Goal: Information Seeking & Learning: Learn about a topic

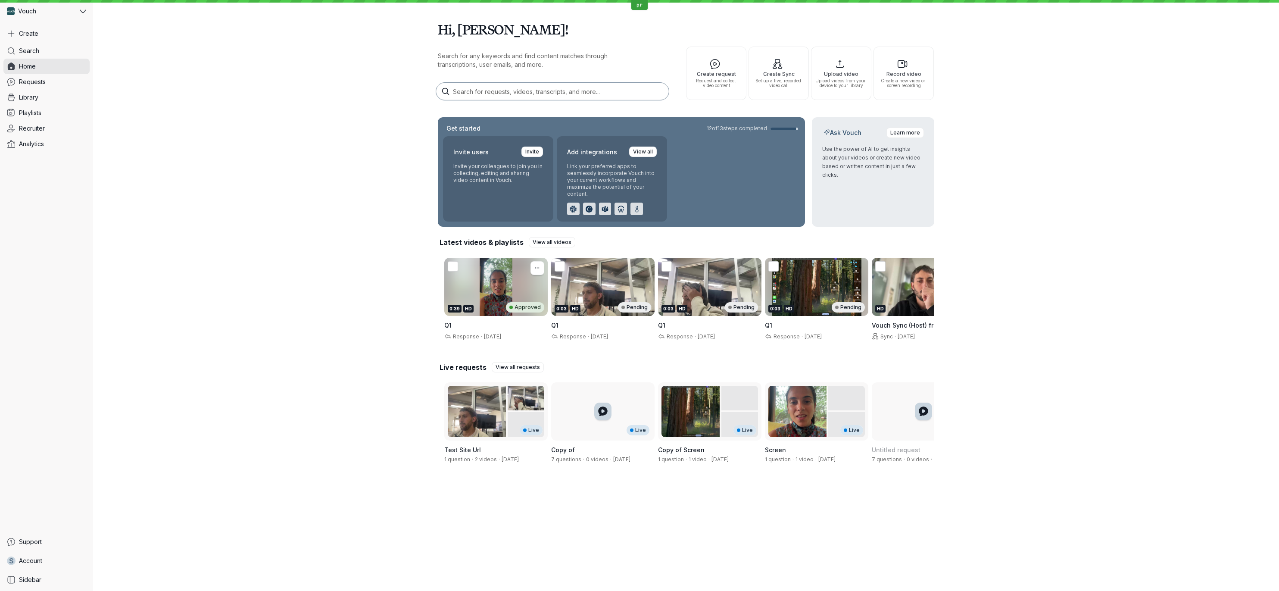
click at [490, 304] on div "0:39 HD Approved" at bounding box center [496, 307] width 97 height 10
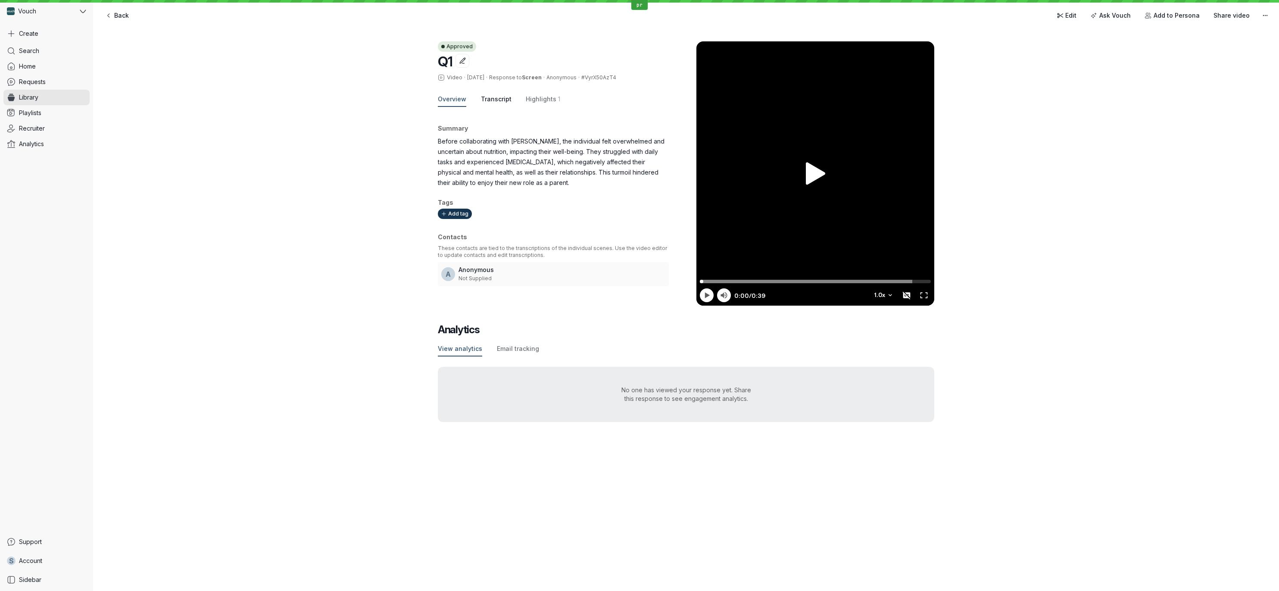
click at [488, 100] on span "Transcript" at bounding box center [496, 99] width 31 height 9
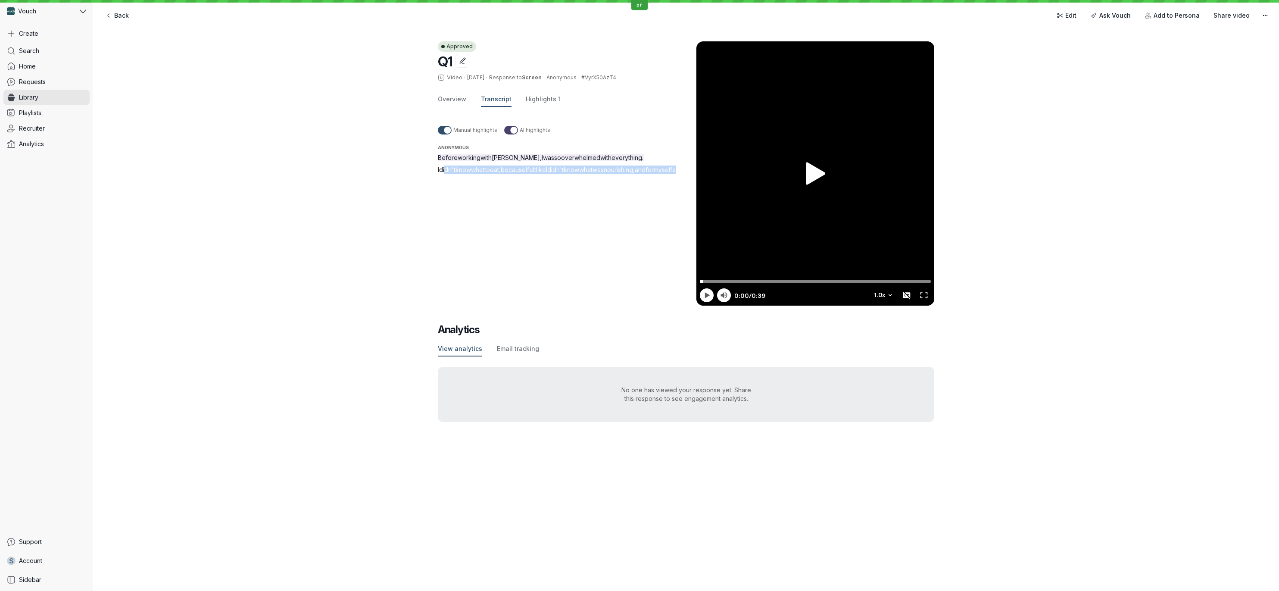
drag, startPoint x: 445, startPoint y: 171, endPoint x: 557, endPoint y: 218, distance: 121.5
click at [557, 218] on div "Manual highlights AI highlights Anonymous Before working with [PERSON_NAME] , I…" at bounding box center [567, 206] width 259 height 178
drag, startPoint x: 553, startPoint y: 218, endPoint x: 502, endPoint y: 200, distance: 53.7
click at [553, 218] on div "Manual highlights AI highlights Anonymous Before working with [PERSON_NAME] , I…" at bounding box center [567, 206] width 259 height 178
drag, startPoint x: 438, startPoint y: 169, endPoint x: 515, endPoint y: 207, distance: 86.1
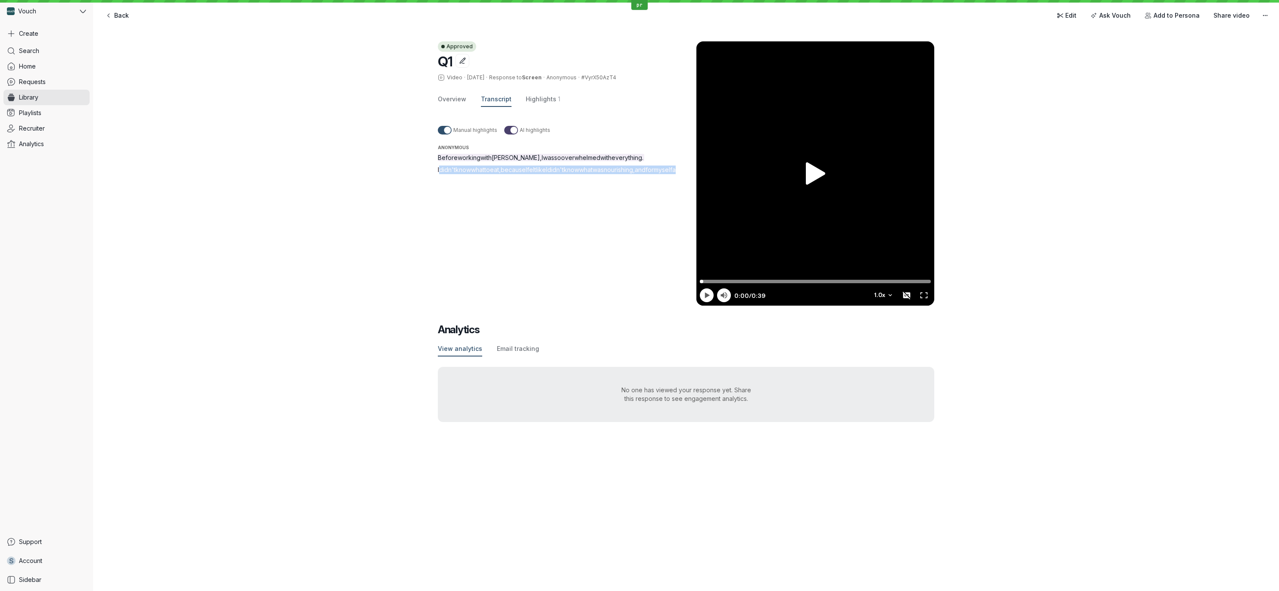
click at [515, 174] on p "I didn't know what to eat , because I felt like I didn't know what was nourishi…" at bounding box center [567, 169] width 259 height 9
click at [437, 169] on div "Approved Q1 Video · [DATE] · Response to Screen · Anonymous · #VyrX50AzT4 Overv…" at bounding box center [686, 231] width 1186 height 415
drag, startPoint x: 436, startPoint y: 168, endPoint x: 527, endPoint y: 207, distance: 99.1
click at [527, 206] on div "Approved Q1 Video · [DATE] · Response to Screen · Anonymous · #VyrX50AzT4 Overv…" at bounding box center [686, 231] width 1186 height 415
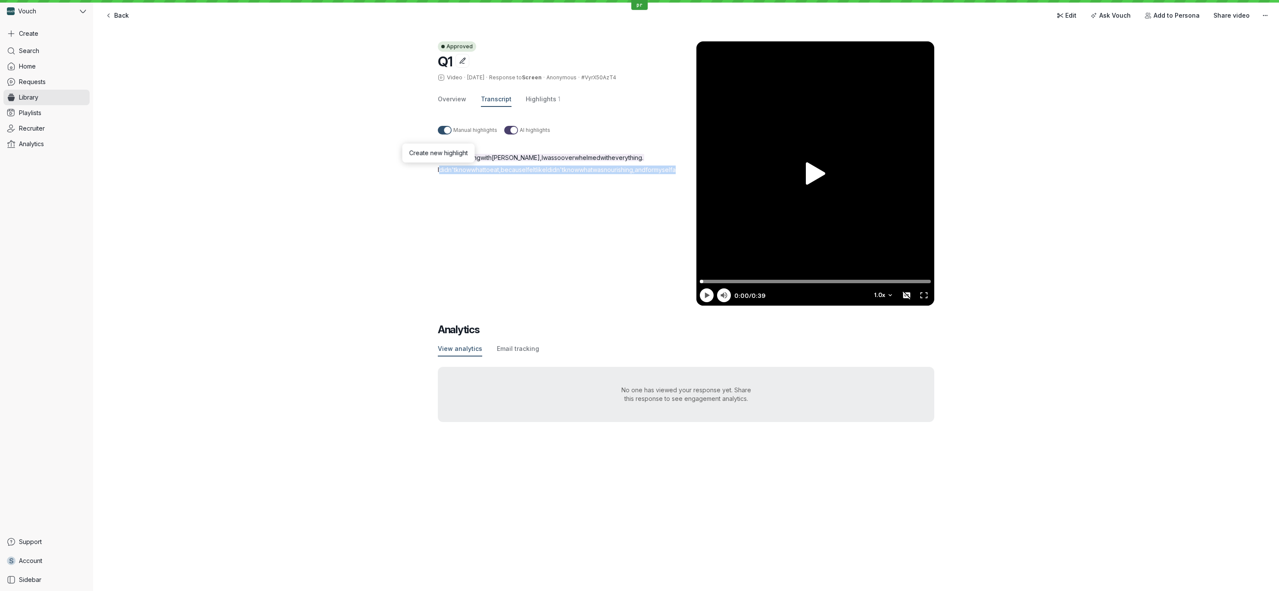
click at [527, 174] on p "I didn't know what to eat , because I felt like I didn't know what was nourishi…" at bounding box center [567, 169] width 259 height 9
drag, startPoint x: 437, startPoint y: 170, endPoint x: 551, endPoint y: 206, distance: 118.8
click at [551, 174] on p "I didn't know what to eat , because I felt like I didn't know what was nourishi…" at bounding box center [567, 169] width 259 height 9
click at [549, 174] on p "I didn't know what to eat , because I felt like I didn't know what was nourishi…" at bounding box center [567, 169] width 259 height 9
drag, startPoint x: 538, startPoint y: 208, endPoint x: 421, endPoint y: 160, distance: 126.6
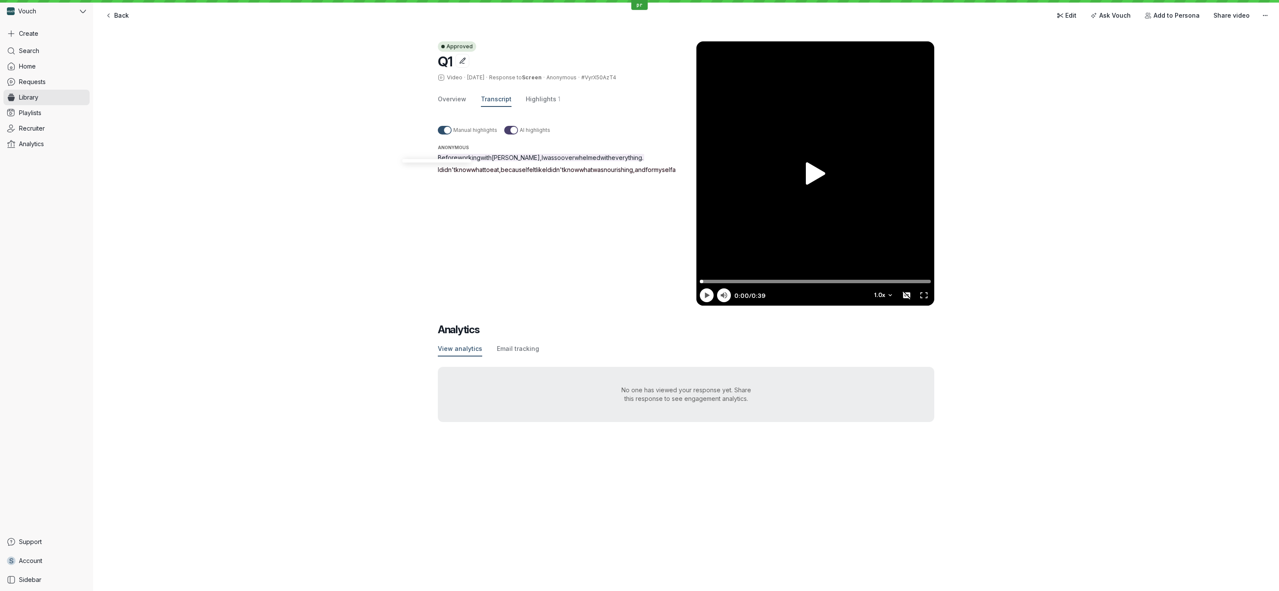
click at [429, 179] on div "Approved Q1 Video · [DATE] · Response to Screen · Anonymous · #VyrX50AzT4 Overv…" at bounding box center [686, 231] width 1186 height 415
drag, startPoint x: 436, startPoint y: 169, endPoint x: 584, endPoint y: 235, distance: 162.0
click at [584, 235] on div "Approved Q1 Video · [DATE] · Response to Screen · Anonymous · #VyrX50AzT4 Overv…" at bounding box center [686, 231] width 1186 height 415
click at [584, 235] on div "Manual highlights AI highlights Anonymous Before working with [PERSON_NAME] , I…" at bounding box center [567, 206] width 259 height 178
click at [438, 169] on span "I" at bounding box center [438, 169] width 1 height 7
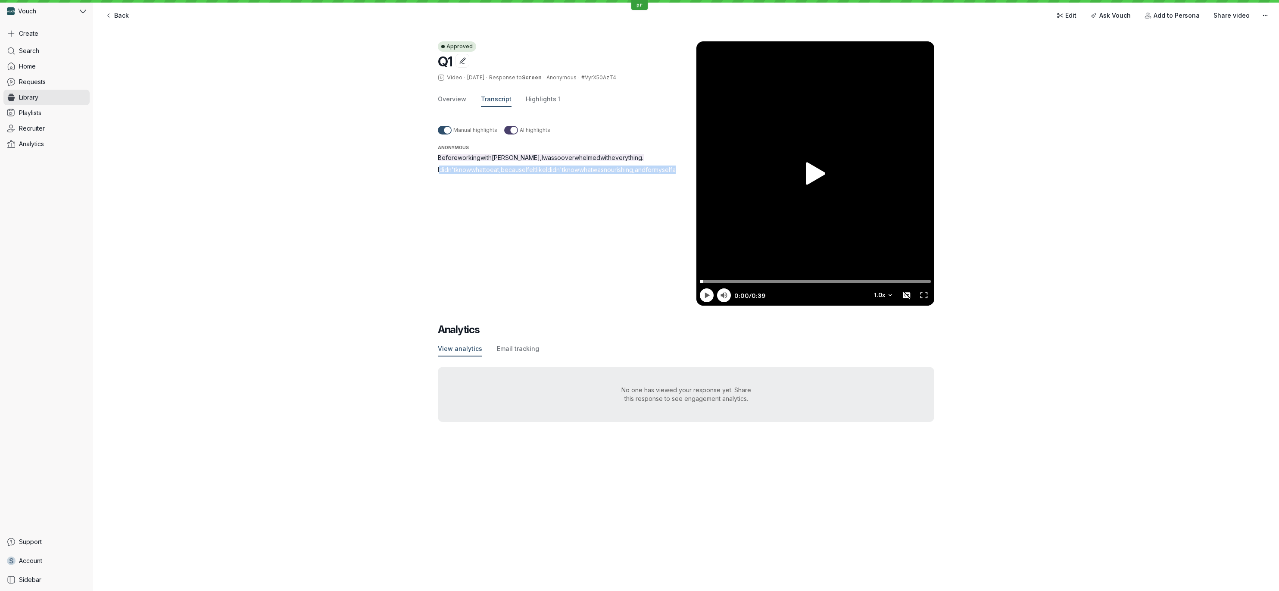
drag, startPoint x: 438, startPoint y: 169, endPoint x: 506, endPoint y: 208, distance: 78.5
click at [506, 174] on p "I didn't know what to eat , because I felt like I didn't know what was nourishi…" at bounding box center [567, 169] width 259 height 9
click at [502, 212] on div "Manual highlights AI highlights Anonymous Before working with [PERSON_NAME] , I…" at bounding box center [567, 206] width 259 height 178
click at [59, 90] on link "Library" at bounding box center [46, 98] width 86 height 16
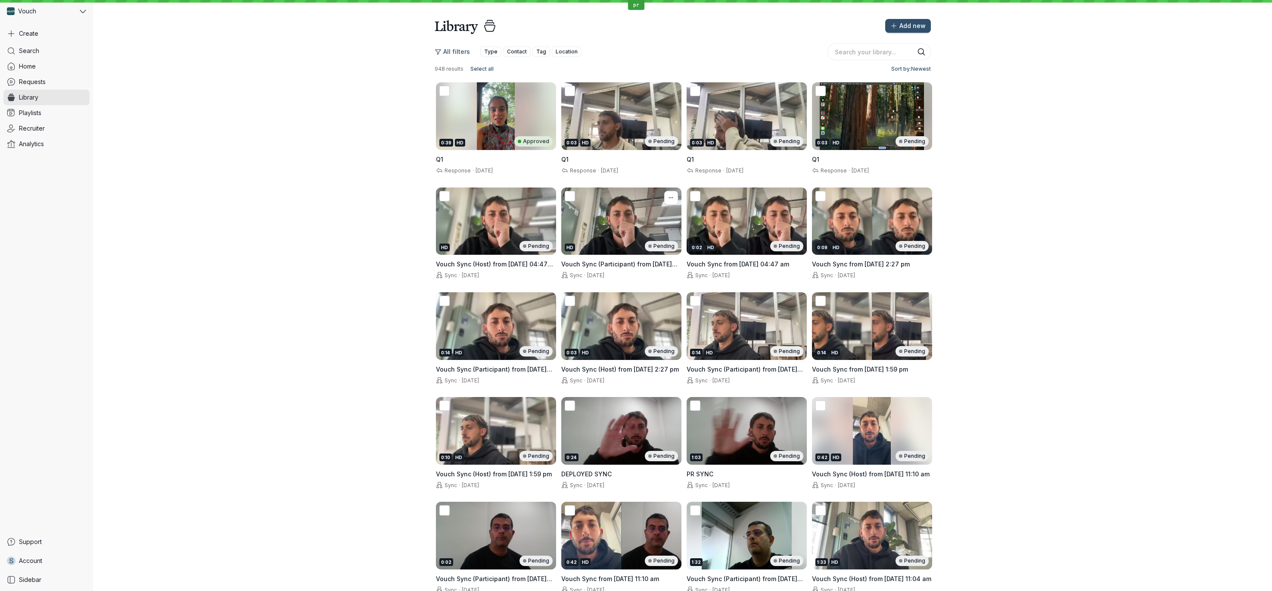
click at [613, 221] on div "HD Pending" at bounding box center [621, 221] width 120 height 68
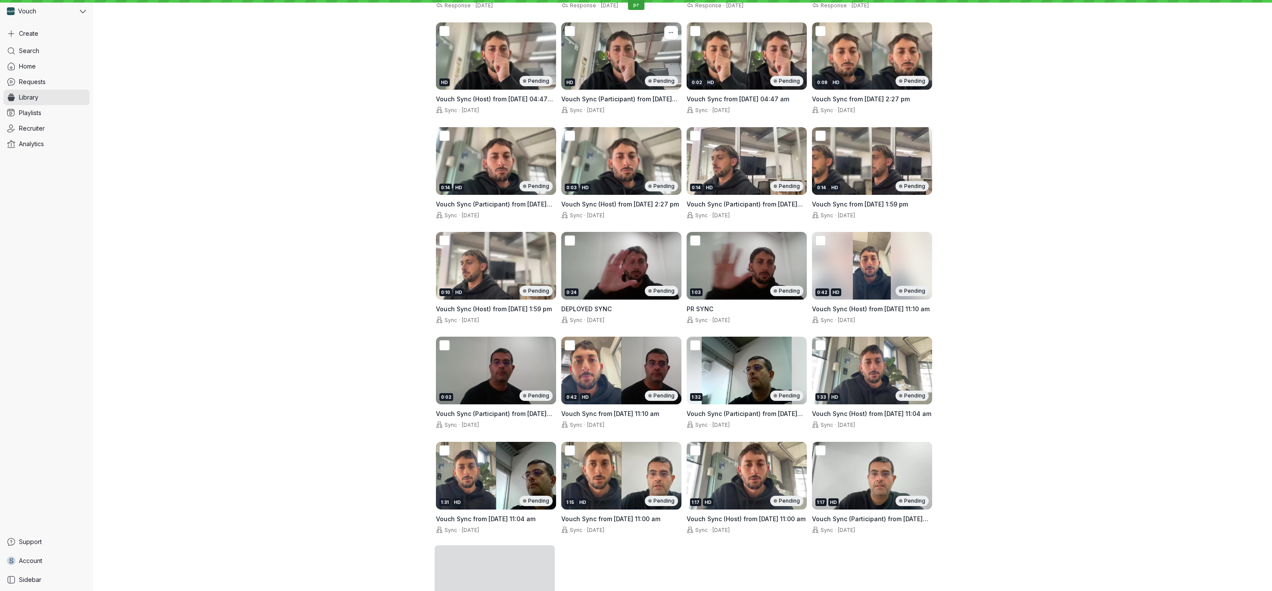
scroll to position [225, 0]
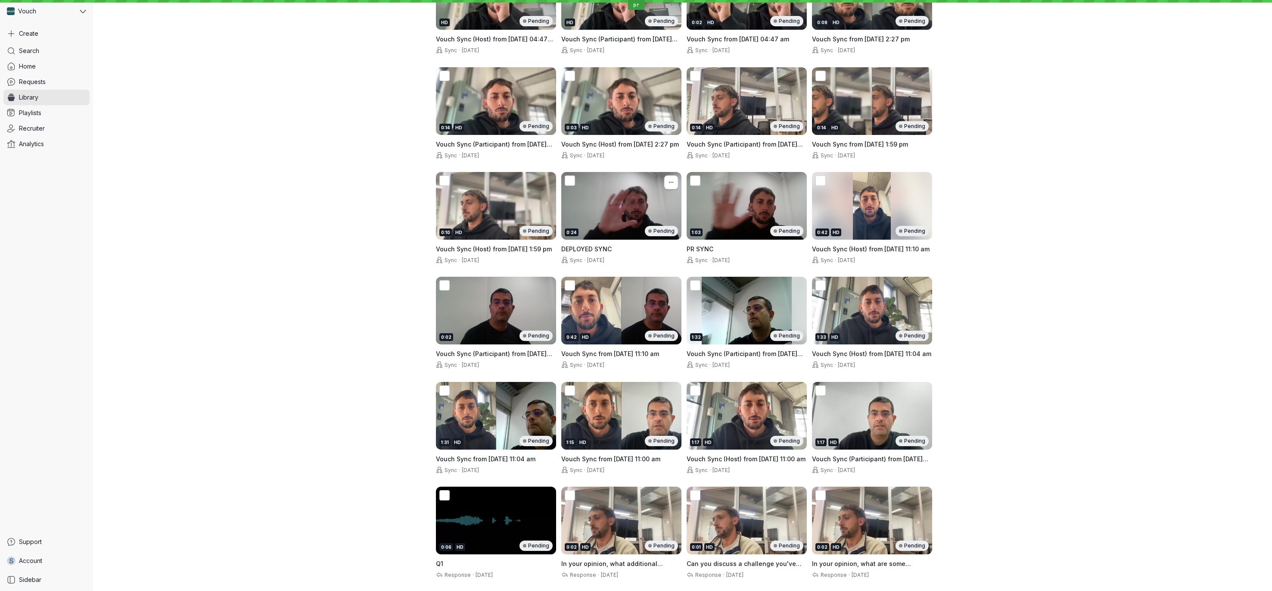
click at [616, 231] on div "0:24 Pending" at bounding box center [621, 231] width 113 height 10
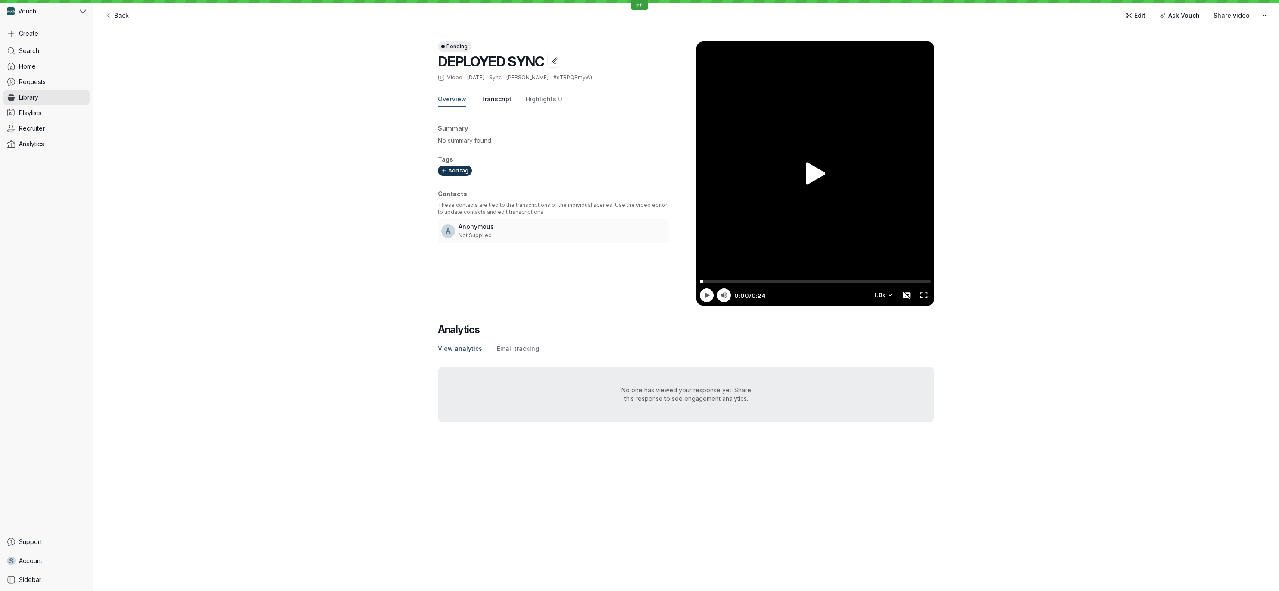
click at [497, 101] on span "Transcript" at bounding box center [496, 99] width 31 height 9
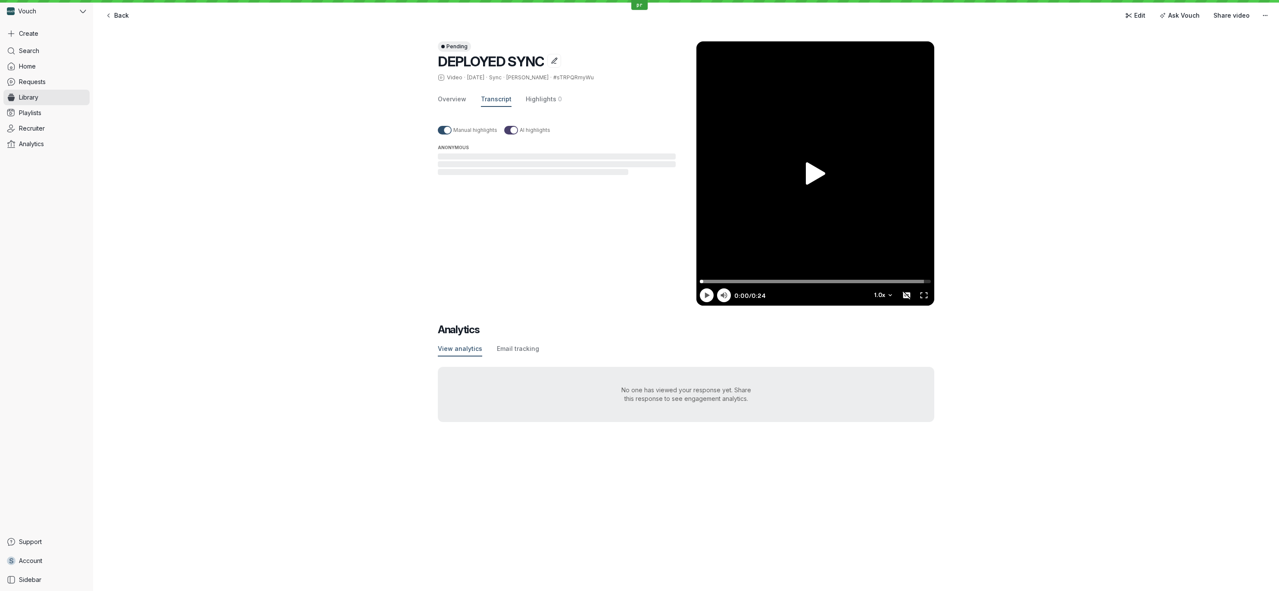
click at [1147, 399] on div "Pending DEPLOYED SYNC Video · [DATE] · Sync · [PERSON_NAME] · #sTRPQRmyWu Overv…" at bounding box center [686, 231] width 1186 height 415
click at [87, 105] on div "Search Home Requests Library Playlists Recruiter Analytics" at bounding box center [46, 288] width 86 height 491
click at [29, 98] on span "Library" at bounding box center [28, 97] width 19 height 9
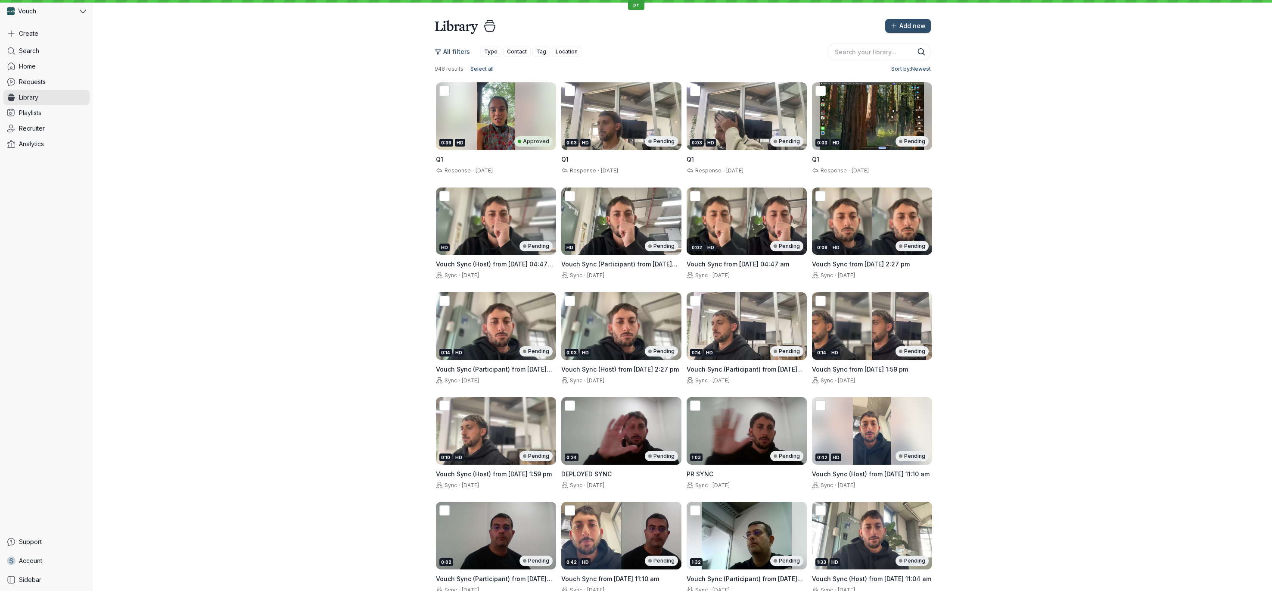
click at [29, 98] on span "Library" at bounding box center [28, 97] width 19 height 9
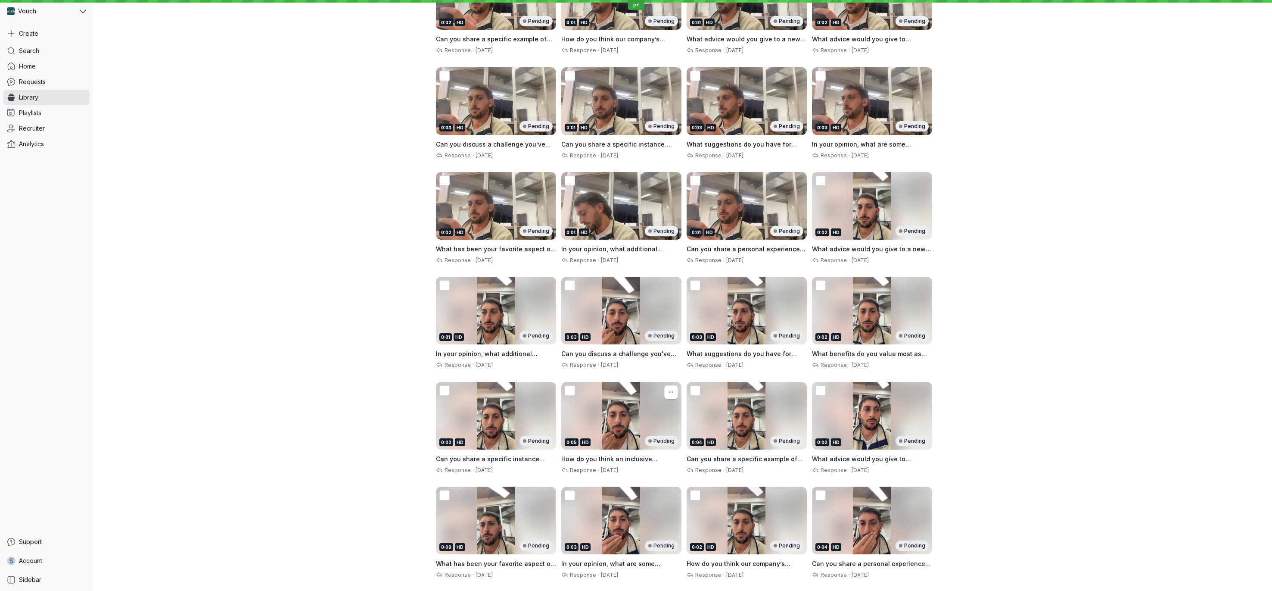
scroll to position [1468, 0]
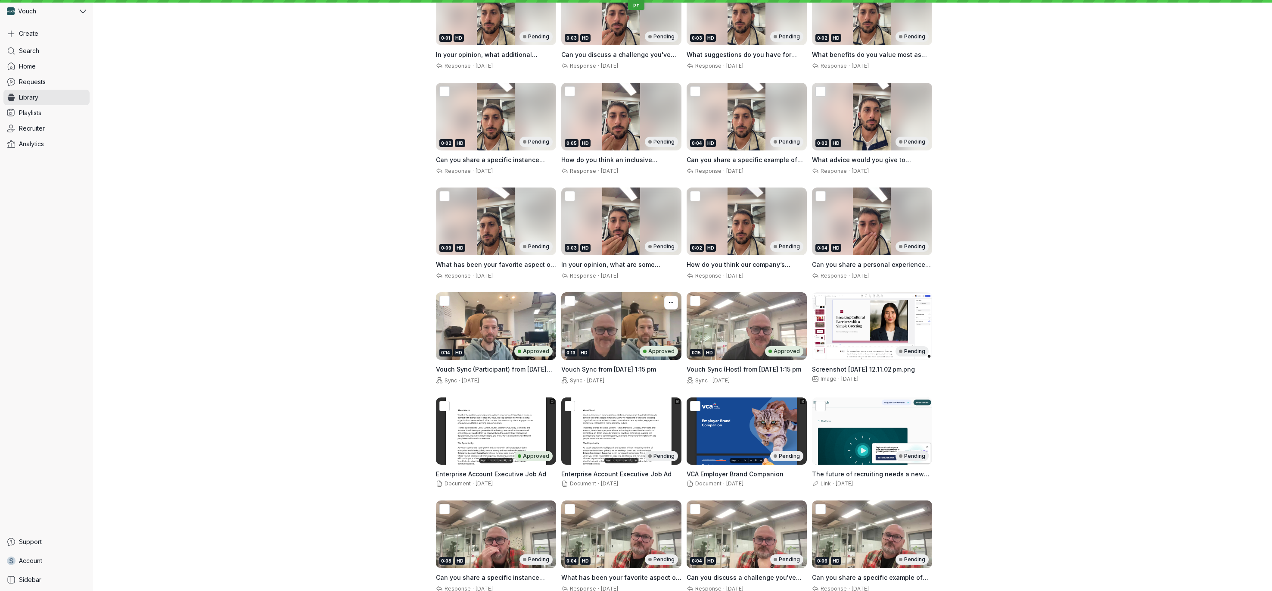
click at [581, 333] on div "0:13 HD Approved" at bounding box center [621, 326] width 120 height 68
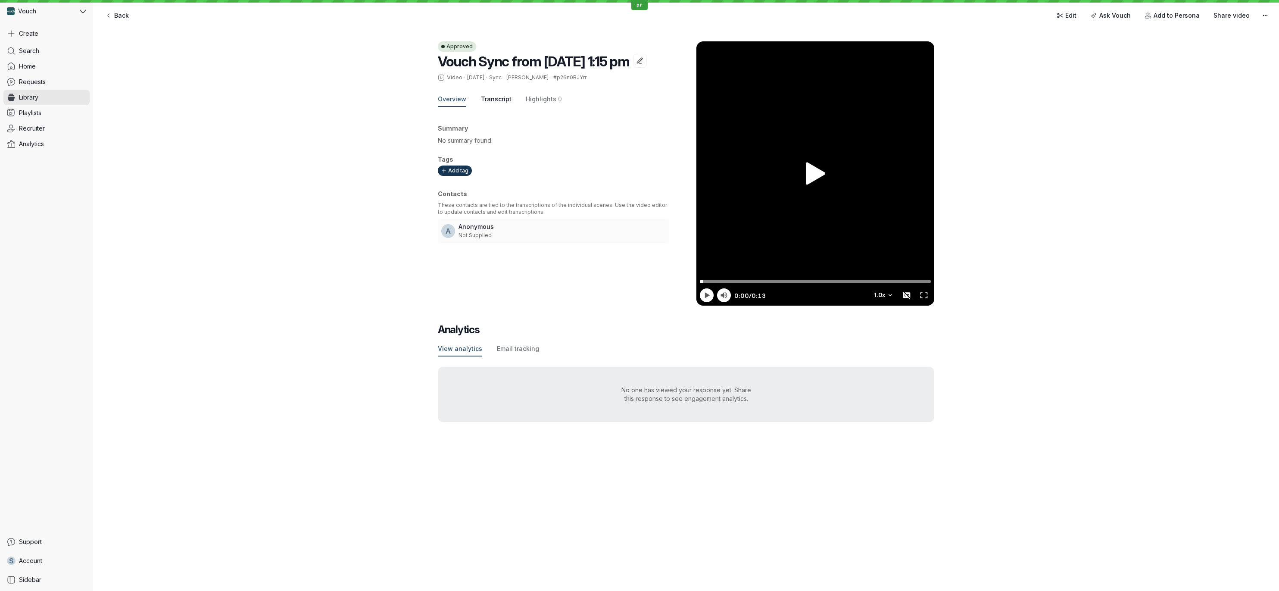
click at [495, 103] on span "Transcript" at bounding box center [496, 99] width 31 height 9
click at [438, 173] on span "Hey" at bounding box center [443, 169] width 11 height 7
drag, startPoint x: 437, startPoint y: 187, endPoint x: 673, endPoint y: 196, distance: 235.4
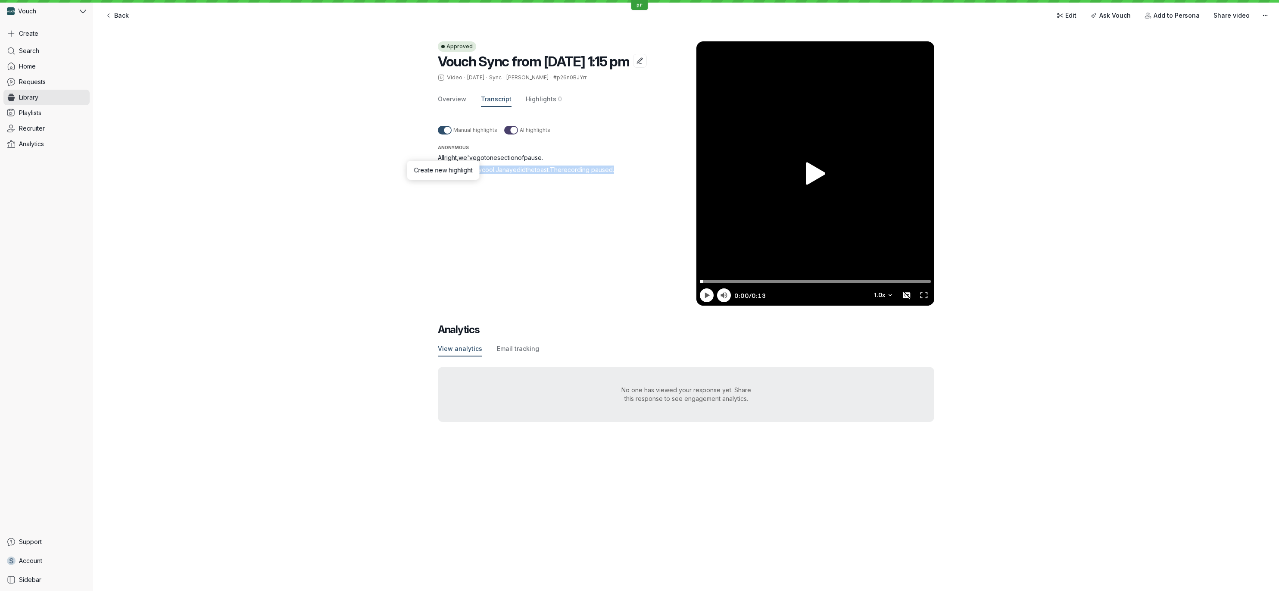
click at [673, 196] on div "Approved Vouch Sync from [DATE] 1:15 pm Video · [DATE] · Sync · [PERSON_NAME] ·…" at bounding box center [686, 231] width 1186 height 415
click at [671, 196] on div "Manual highlights AI highlights Anonymous All right , we've got one section of …" at bounding box center [557, 206] width 238 height 178
click at [423, 190] on div "Approved Vouch Sync from [DATE] 1:15 pm Video · [DATE] · Sync · [PERSON_NAME] ·…" at bounding box center [686, 231] width 1186 height 415
drag, startPoint x: 436, startPoint y: 187, endPoint x: 645, endPoint y: 189, distance: 209.8
click at [645, 189] on div "Approved Vouch Sync from [DATE] 1:15 pm Video · [DATE] · Sync · [PERSON_NAME] ·…" at bounding box center [686, 231] width 1186 height 415
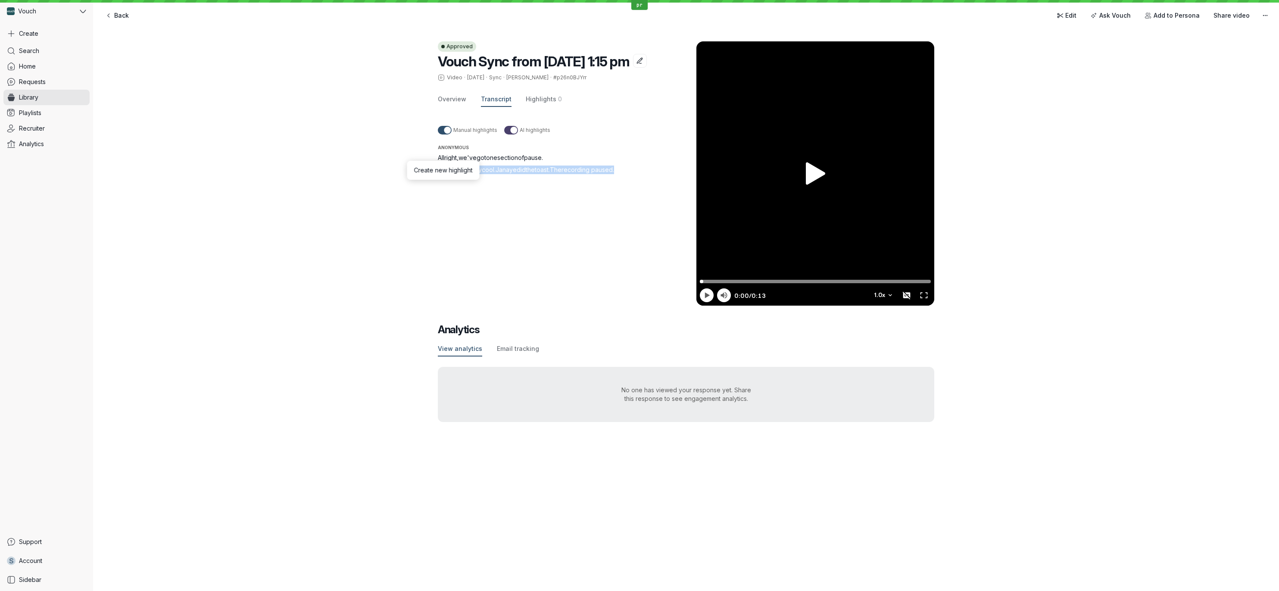
click at [547, 224] on div "Manual highlights AI highlights Anonymous All right , we've got one section of …" at bounding box center [557, 206] width 238 height 178
click at [433, 188] on div "Approved Vouch Sync from [DATE] 1:15 pm Video · [DATE] · Sync · [PERSON_NAME] ·…" at bounding box center [686, 231] width 1186 height 415
click at [245, 154] on div "Approved Vouch Sync from [DATE] 1:15 pm Video · [DATE] · Sync · [PERSON_NAME] ·…" at bounding box center [686, 231] width 1186 height 415
